Goal: Book appointment/travel/reservation

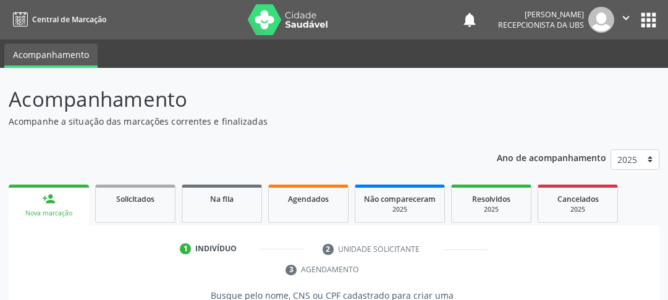
scroll to position [209, 0]
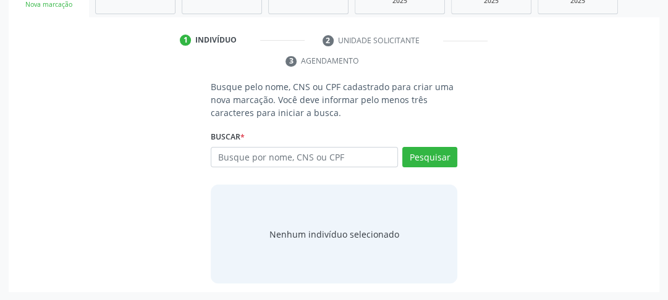
click at [232, 161] on input "text" at bounding box center [304, 157] width 187 height 21
click at [247, 159] on input "text" at bounding box center [304, 157] width 187 height 21
type input "[PERSON_NAME]"
click at [448, 167] on div "Pesquisar" at bounding box center [427, 162] width 59 height 30
click at [448, 159] on button "Pesquisar" at bounding box center [429, 157] width 55 height 21
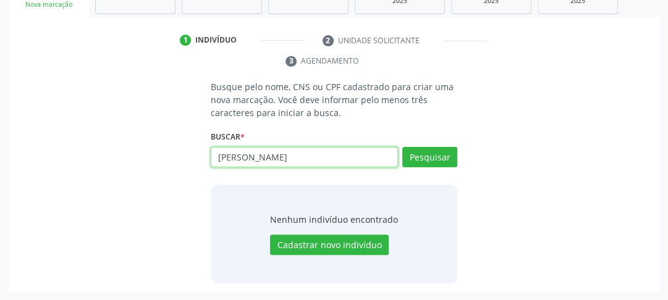
click at [282, 158] on input "[PERSON_NAME]" at bounding box center [304, 157] width 187 height 21
drag, startPoint x: 282, startPoint y: 158, endPoint x: 156, endPoint y: 153, distance: 126.7
click at [178, 153] on div "Busque pelo nome, CNS ou CPF cadastrado para criar uma nova marcação. Você deve…" at bounding box center [333, 181] width 633 height 203
type input "7024075278858626"
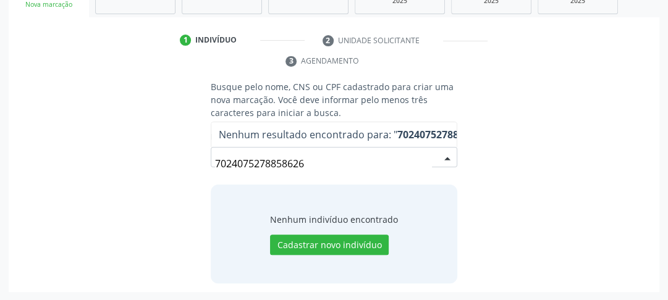
drag, startPoint x: 345, startPoint y: 168, endPoint x: 339, endPoint y: 167, distance: 6.9
click at [342, 168] on input "7024075278858626" at bounding box center [323, 163] width 217 height 25
drag, startPoint x: 339, startPoint y: 167, endPoint x: 158, endPoint y: 159, distance: 180.6
click at [164, 159] on div "Busque pelo nome, CNS ou CPF cadastrado para criar uma nova marcação. Você deve…" at bounding box center [333, 181] width 633 height 203
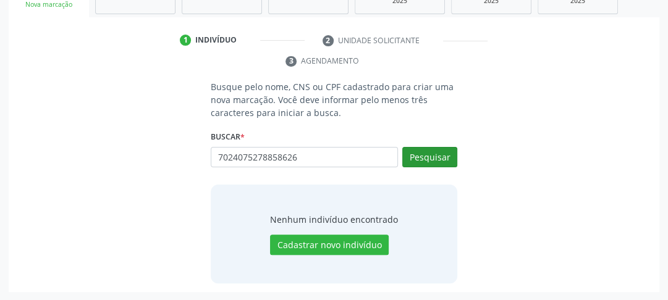
type input "7024075278858626"
click at [447, 162] on button "Pesquisar" at bounding box center [429, 157] width 55 height 21
type input "7024075278858626"
click at [565, 154] on div "Busque pelo nome, CNS ou CPF cadastrado para criar uma nova marcação. Você deve…" at bounding box center [333, 181] width 633 height 203
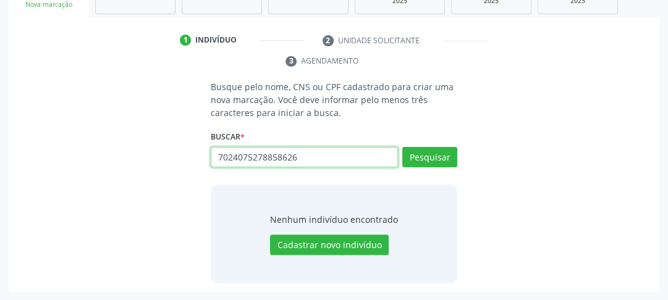
drag, startPoint x: 311, startPoint y: 157, endPoint x: 163, endPoint y: 156, distance: 147.6
click at [184, 159] on div "Busque pelo nome, CNS ou CPF cadastrado para criar uma nova marcação. Você deve…" at bounding box center [333, 181] width 633 height 203
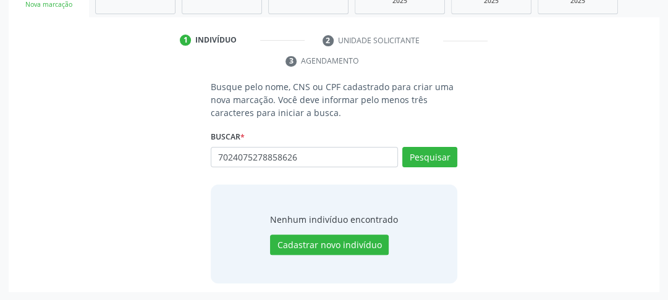
click at [311, 257] on div "Nenhum indivíduo encontrado Cadastrar novo indivíduo" at bounding box center [334, 234] width 246 height 99
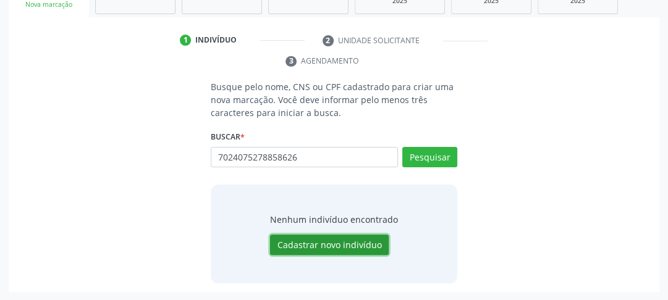
click at [318, 247] on button "Cadastrar novo indivíduo" at bounding box center [329, 245] width 119 height 21
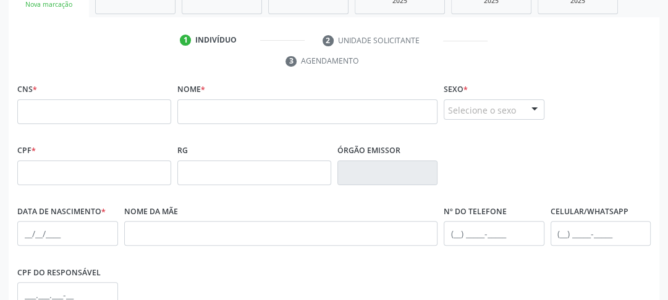
click at [133, 128] on fieldset "CNS *" at bounding box center [94, 106] width 154 height 53
click at [133, 116] on input "text" at bounding box center [94, 111] width 154 height 25
type input "702 4075 2788 5626"
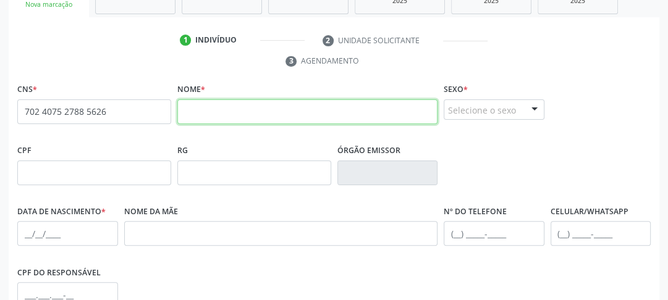
click at [246, 117] on input "text" at bounding box center [307, 111] width 260 height 25
type input "c"
type input "[PERSON_NAME]"
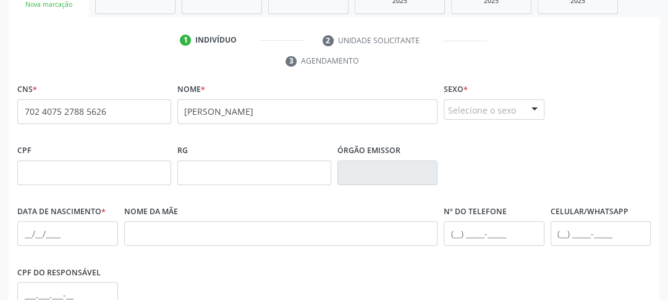
click at [492, 120] on fieldset "Sexo * Selecione o sexo Masculino Feminino Nenhum resultado encontrado para: " …" at bounding box center [494, 104] width 101 height 48
click at [492, 114] on div "Selecione o sexo" at bounding box center [494, 109] width 101 height 21
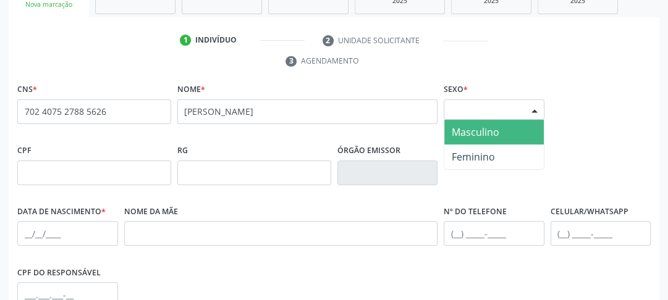
click at [487, 136] on span "Masculino" at bounding box center [476, 132] width 48 height 14
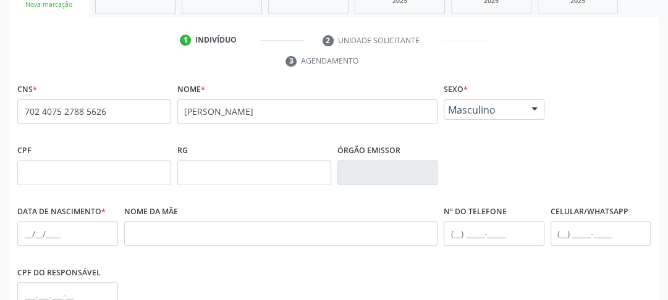
click at [528, 116] on div at bounding box center [534, 110] width 19 height 21
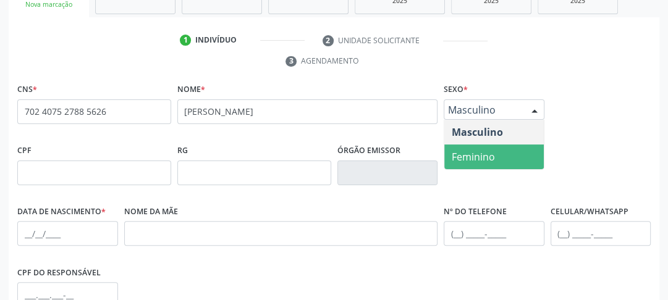
click at [491, 151] on span "Feminino" at bounding box center [473, 157] width 43 height 14
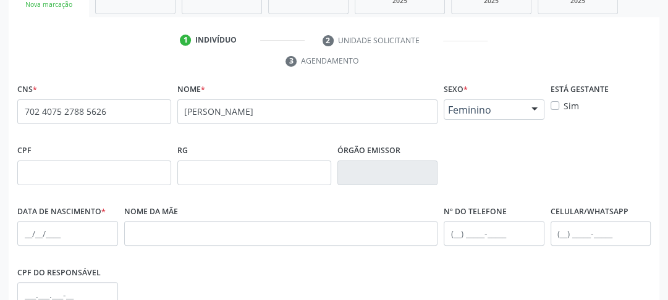
scroll to position [258, 0]
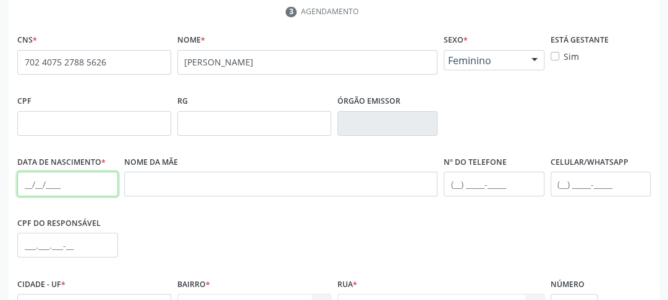
click at [25, 183] on input "text" at bounding box center [67, 184] width 101 height 25
type input "2[DATE]"
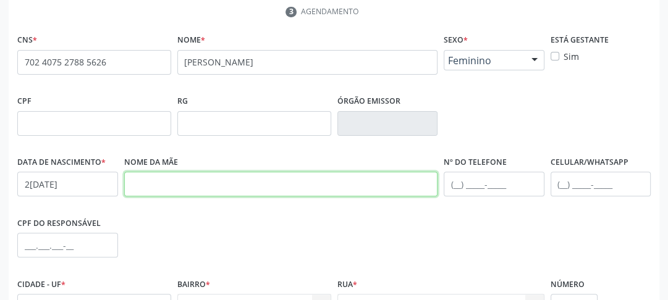
click at [228, 184] on input "text" at bounding box center [281, 184] width 314 height 25
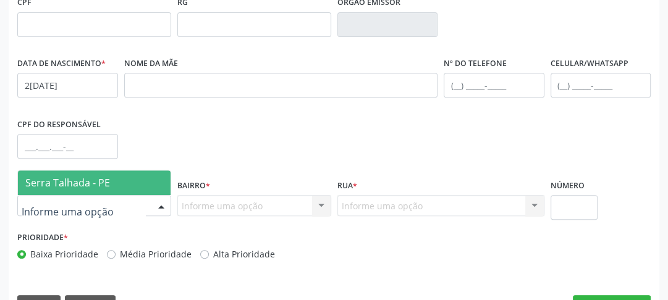
click at [112, 205] on div at bounding box center [94, 205] width 154 height 21
click at [132, 180] on span "Serra Talhada - PE" at bounding box center [94, 183] width 153 height 25
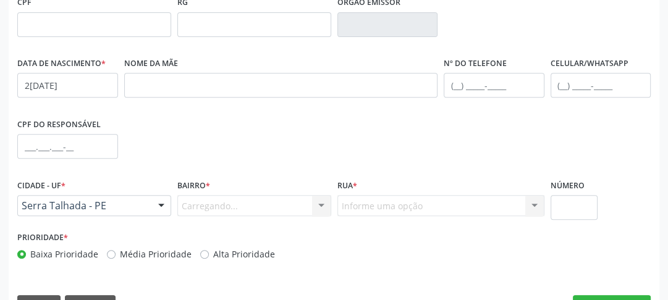
click at [188, 196] on div "Carregando... Nenhum resultado encontrado para: " " Nenhuma opção encontrada. D…" at bounding box center [254, 205] width 154 height 21
click at [190, 205] on div "Carregando... Nenhum resultado encontrado para: " " Nenhuma opção encontrada. D…" at bounding box center [254, 205] width 154 height 21
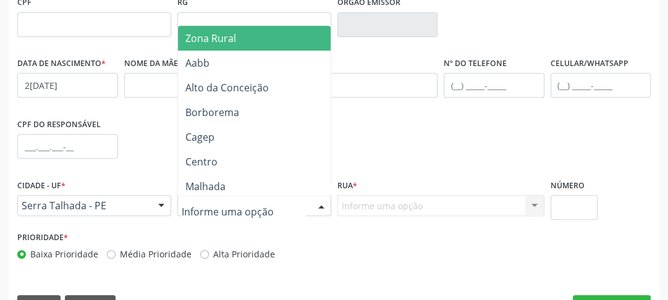
click at [277, 203] on div at bounding box center [254, 205] width 154 height 21
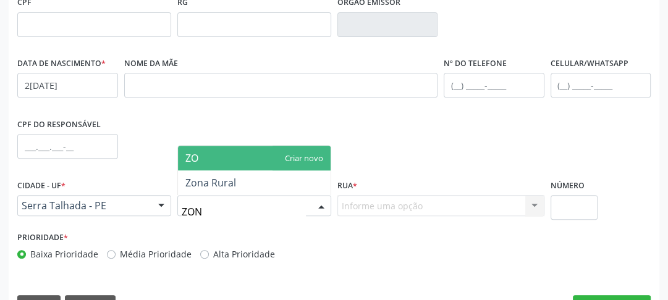
type input "ZONA"
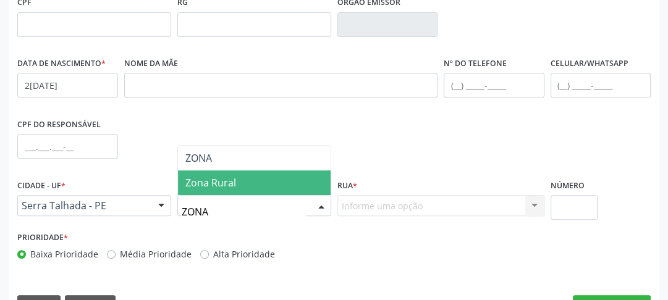
click at [272, 188] on span "Zona Rural" at bounding box center [254, 183] width 153 height 25
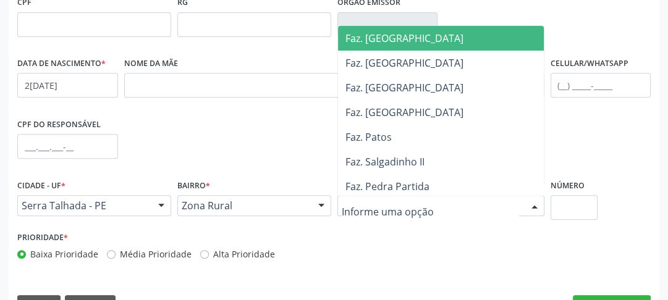
click at [395, 210] on input "text" at bounding box center [430, 212] width 177 height 25
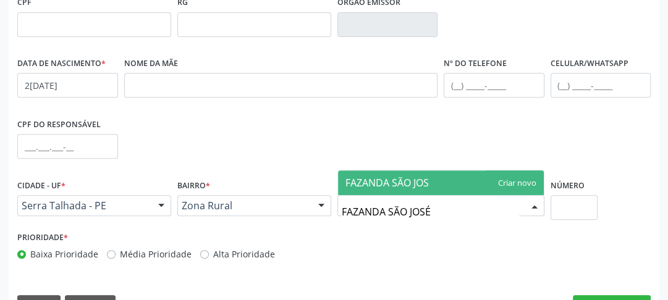
type input "FAZANDA SÃO JOSÉ"
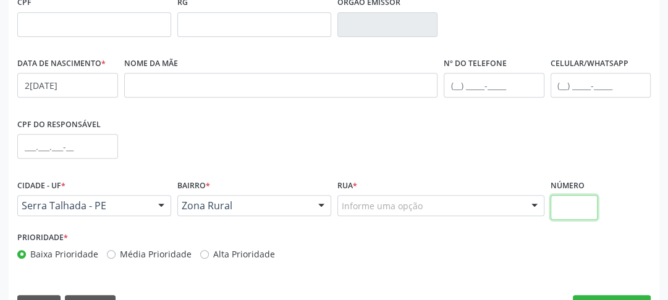
click at [579, 217] on input "text" at bounding box center [573, 207] width 47 height 25
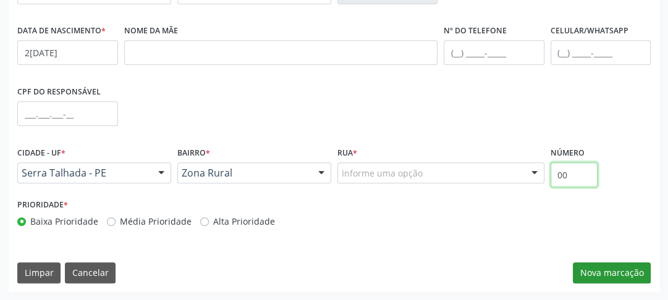
type input "00"
drag, startPoint x: 610, startPoint y: 265, endPoint x: 600, endPoint y: 263, distance: 9.4
click at [610, 266] on button "Nova marcação" at bounding box center [612, 273] width 78 height 21
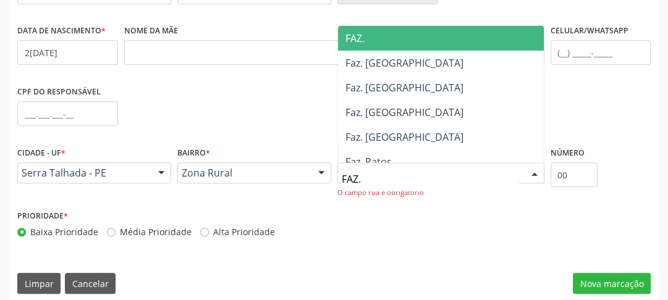
type input "FAZ. S"
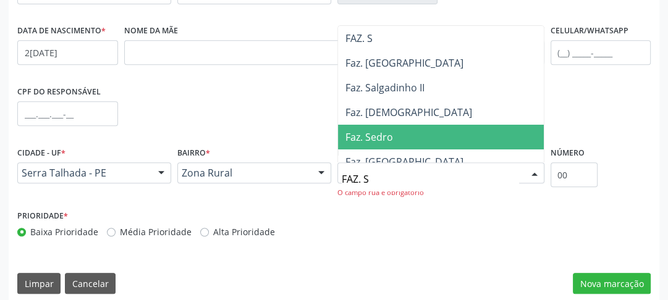
scroll to position [49, 0]
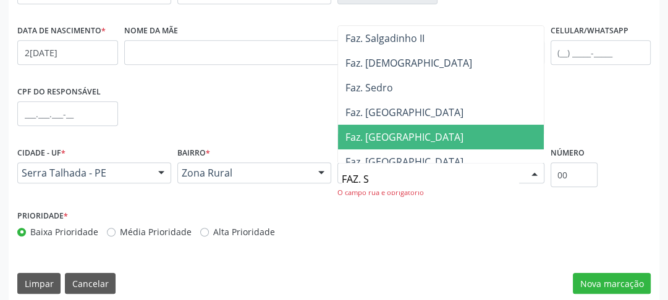
click at [435, 126] on span "Faz. [GEOGRAPHIC_DATA]" at bounding box center [441, 137] width 206 height 25
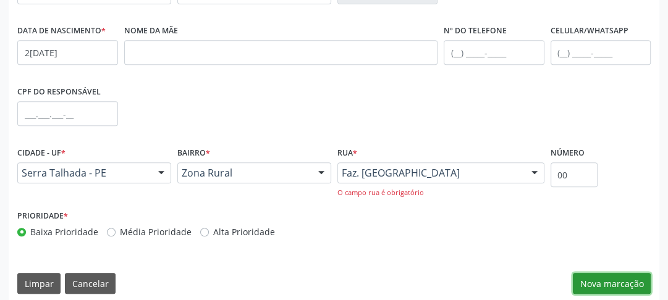
click at [596, 284] on button "Nova marcação" at bounding box center [612, 283] width 78 height 21
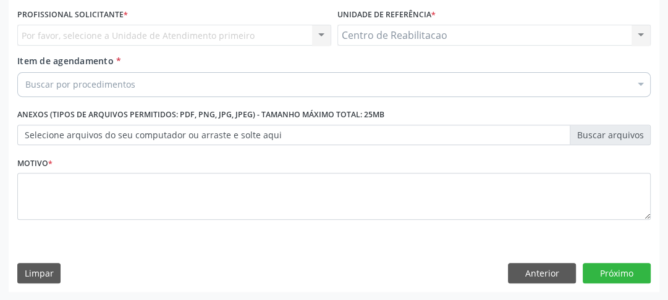
scroll to position [233, 0]
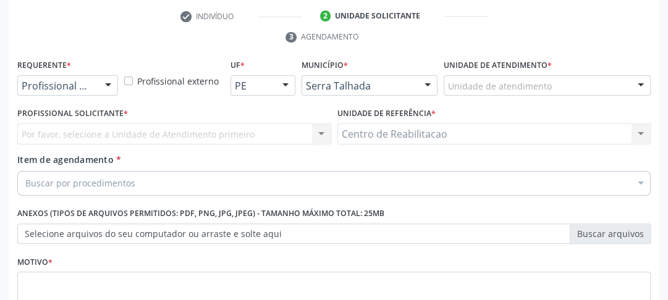
click at [73, 75] on div "Profissional de Saúde" at bounding box center [67, 85] width 101 height 21
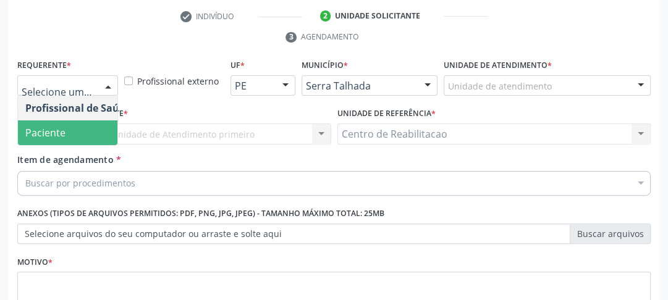
click at [53, 138] on span "Paciente" at bounding box center [45, 133] width 40 height 14
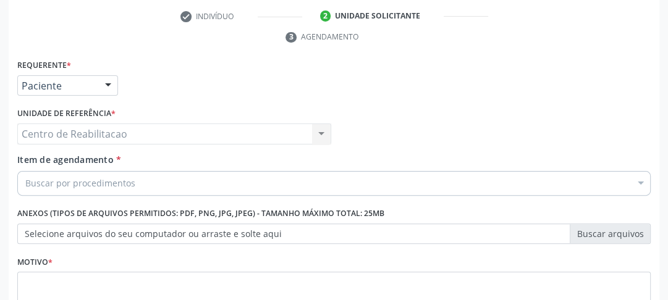
click at [86, 135] on div "Centro de Reabilitacao Centro de Reabilitacao Nenhum resultado encontrado para:…" at bounding box center [174, 134] width 314 height 21
click at [93, 175] on div "Buscar por procedimentos" at bounding box center [333, 183] width 633 height 25
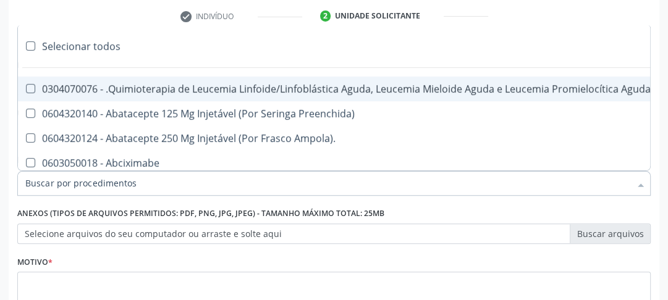
click at [88, 183] on input "Item de agendamento *" at bounding box center [327, 183] width 605 height 25
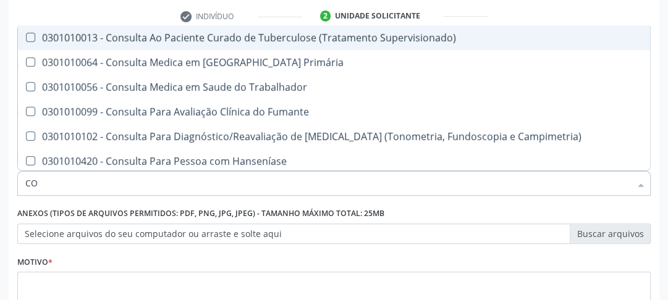
type input "C"
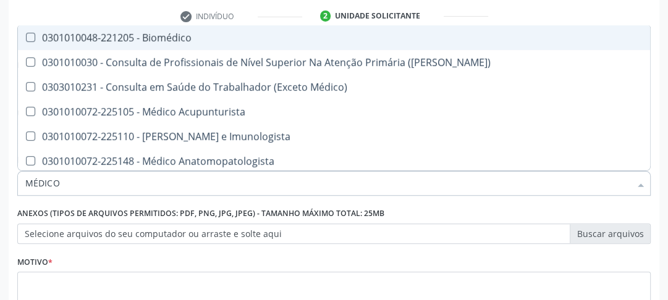
type input "MÉDICO C"
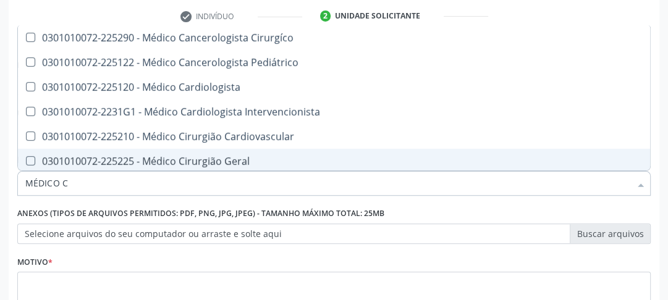
click at [202, 161] on div "0301010072-225225 - Médico Cirurgião Geral" at bounding box center [333, 161] width 617 height 10
checkbox Geral "true"
click at [489, 215] on div "Anexos (Tipos de arquivos permitidos: PDF, PNG, JPG, JPEG) - Tamanho máximo tot…" at bounding box center [333, 224] width 633 height 40
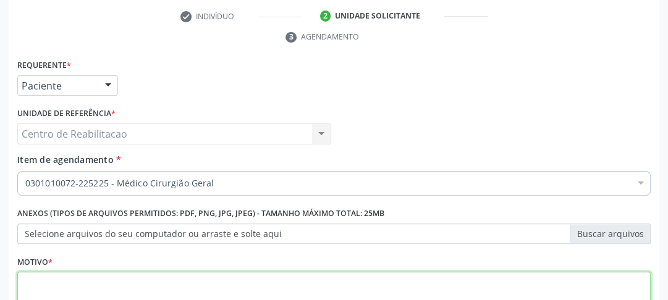
click at [174, 280] on textarea at bounding box center [333, 295] width 633 height 47
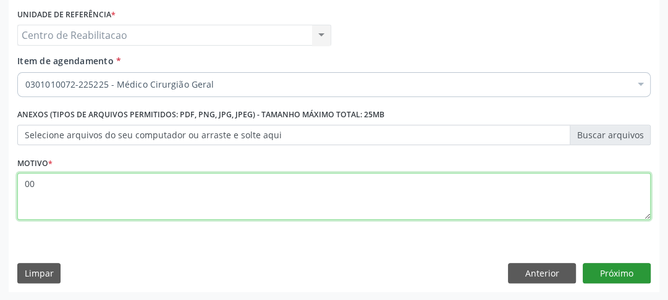
type textarea "00"
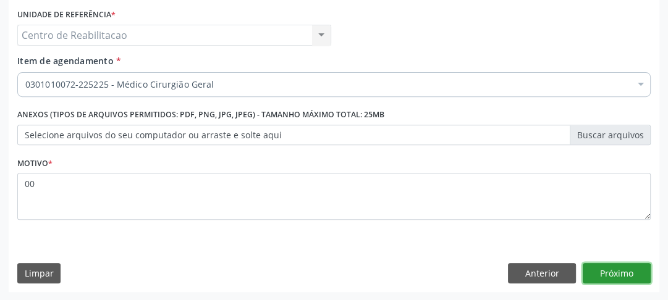
click at [615, 272] on button "Próximo" at bounding box center [617, 273] width 68 height 21
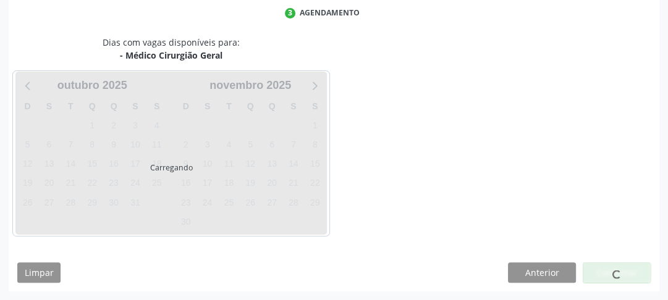
scroll to position [256, 0]
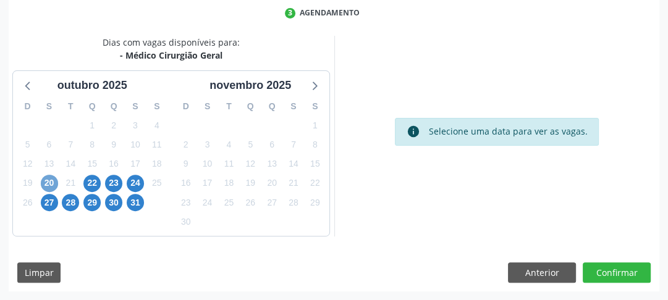
click at [45, 180] on span "20" at bounding box center [49, 183] width 17 height 17
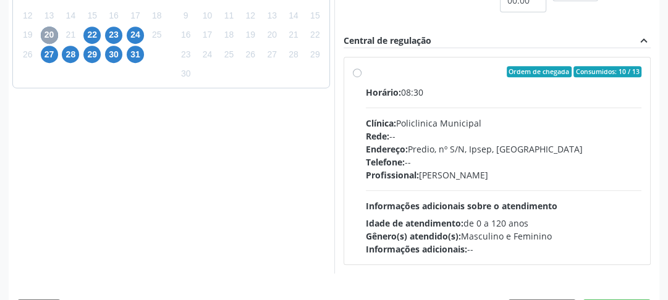
scroll to position [441, 0]
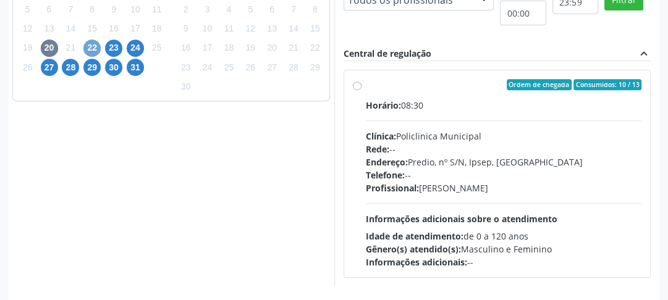
click at [94, 44] on span "22" at bounding box center [91, 48] width 17 height 17
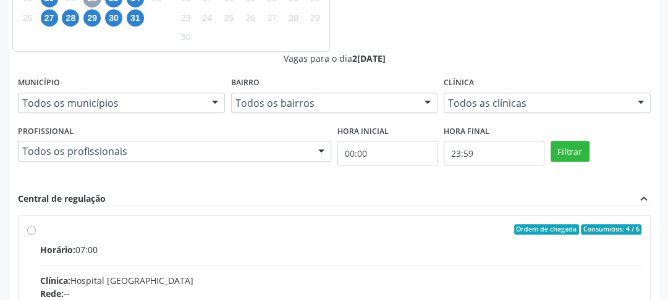
scroll to position [392, 0]
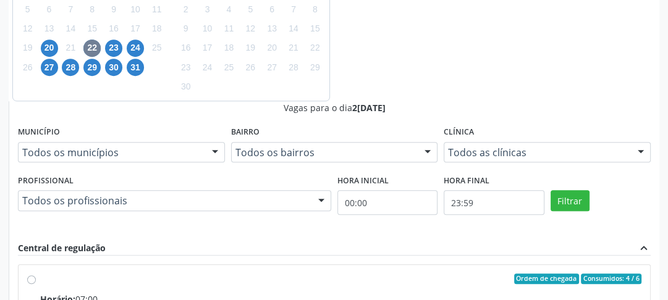
click at [36, 274] on input "Ordem de chegada Consumidos: 4 / 6 Horário: 07:00 Clínica: Hospital [GEOGRAPHIC…" at bounding box center [31, 279] width 9 height 11
radio input "true"
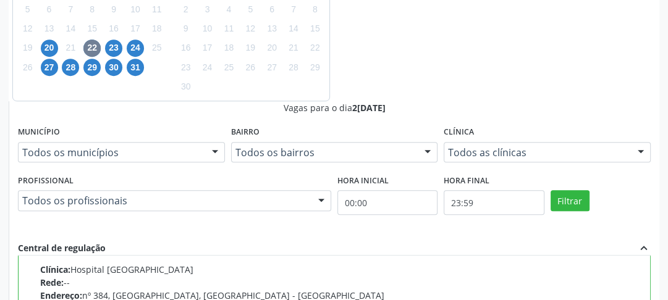
scroll to position [463, 0]
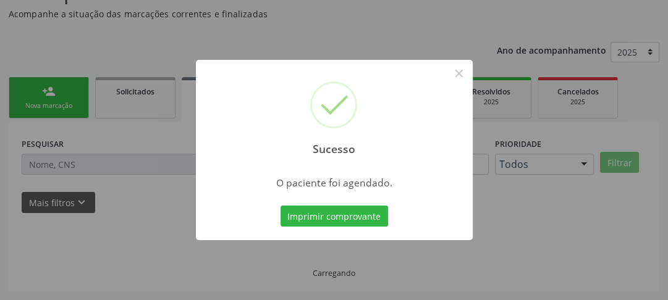
scroll to position [107, 0]
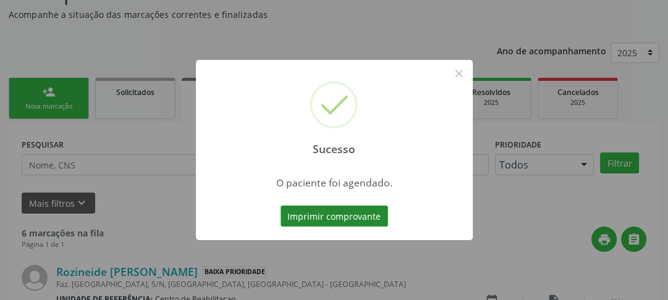
click at [358, 216] on button "Imprimir comprovante" at bounding box center [333, 216] width 107 height 21
